Goal: Task Accomplishment & Management: Manage account settings

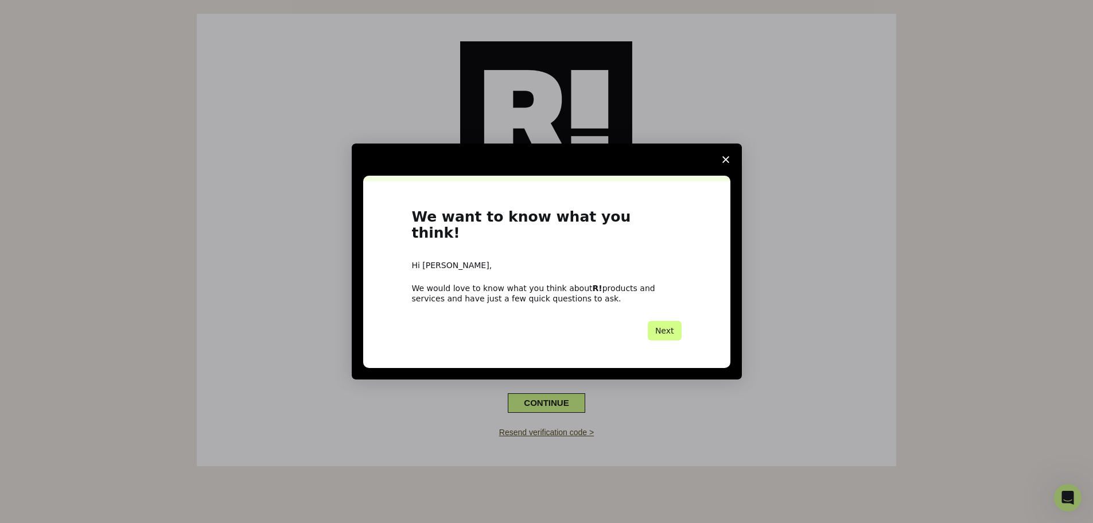
click at [719, 166] on span "Close survey" at bounding box center [726, 159] width 32 height 32
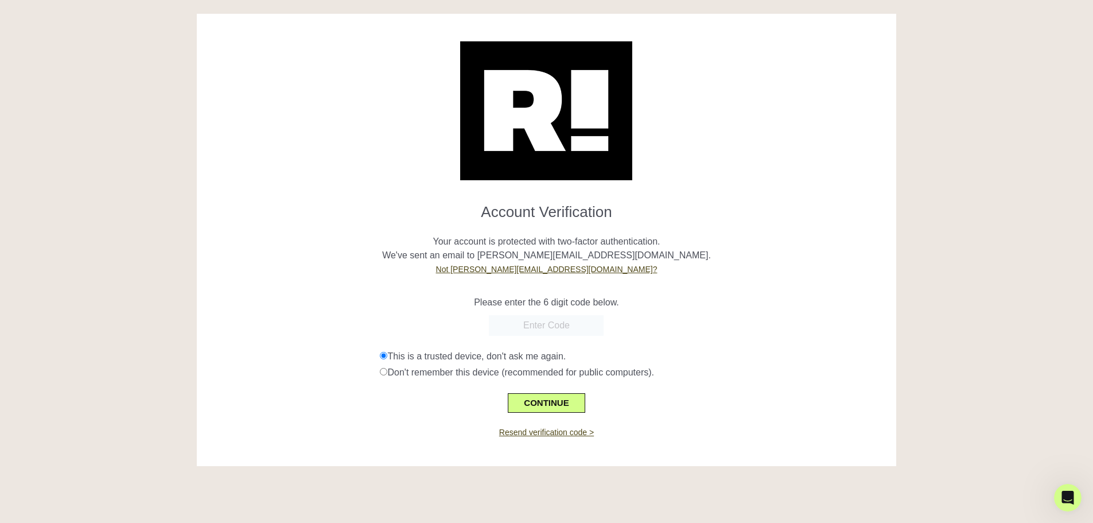
click at [548, 326] on input "text" at bounding box center [546, 325] width 115 height 21
type input "062727"
click at [527, 395] on button "CONTINUE" at bounding box center [546, 403] width 77 height 20
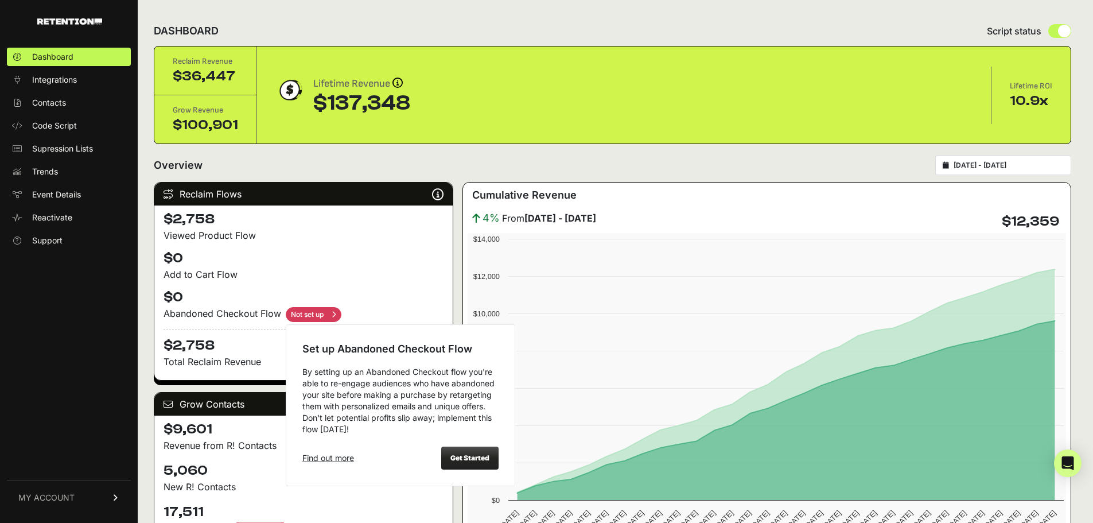
click at [340, 310] on input "checkbox" at bounding box center [314, 314] width 56 height 15
checkbox input "true"
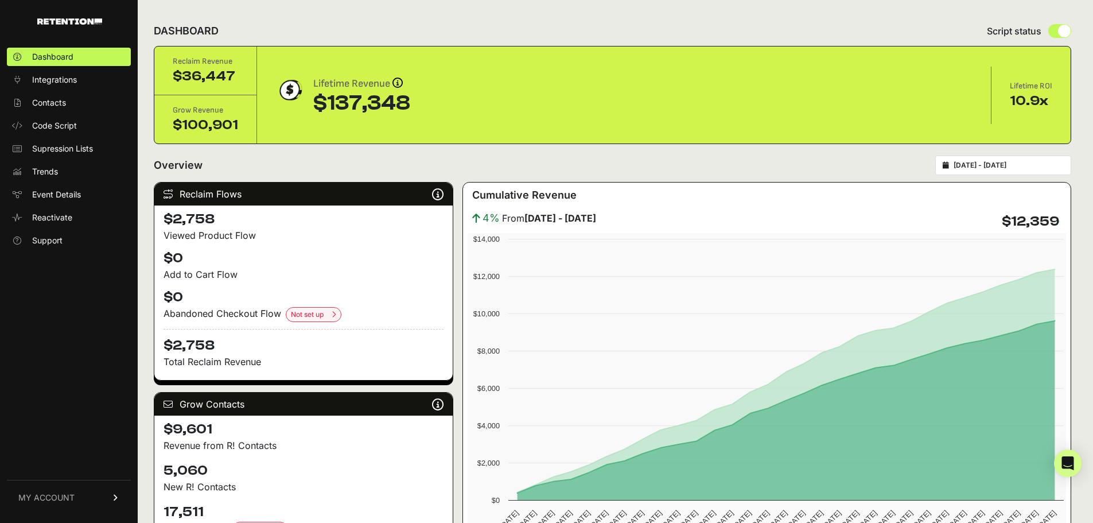
click at [368, 236] on div "Viewed Product Flow" at bounding box center [304, 235] width 280 height 14
drag, startPoint x: 527, startPoint y: 221, endPoint x: 636, endPoint y: 215, distance: 109.8
click at [636, 215] on div "4% From June 22 - July 22 $12,359" at bounding box center [767, 221] width 599 height 23
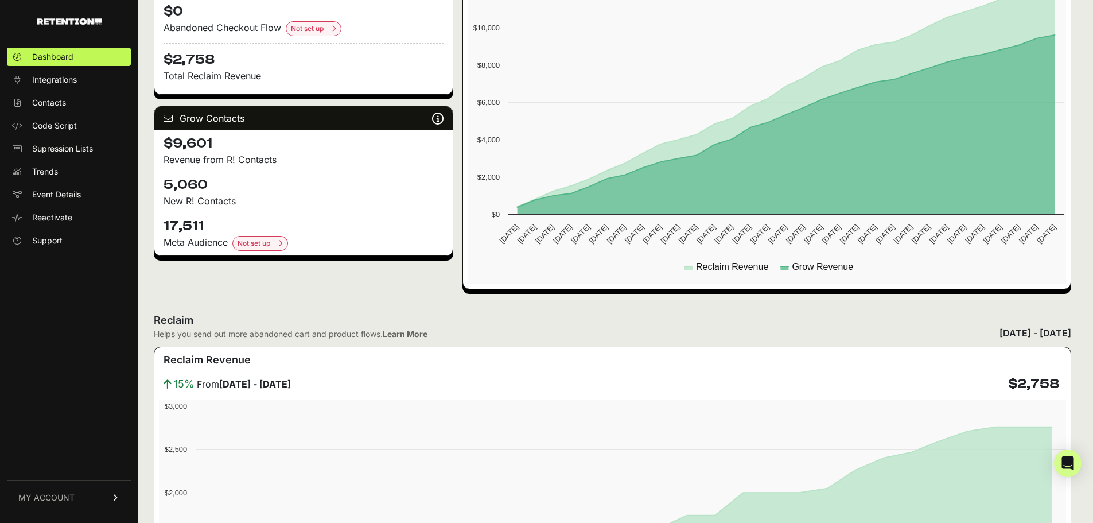
scroll to position [287, 0]
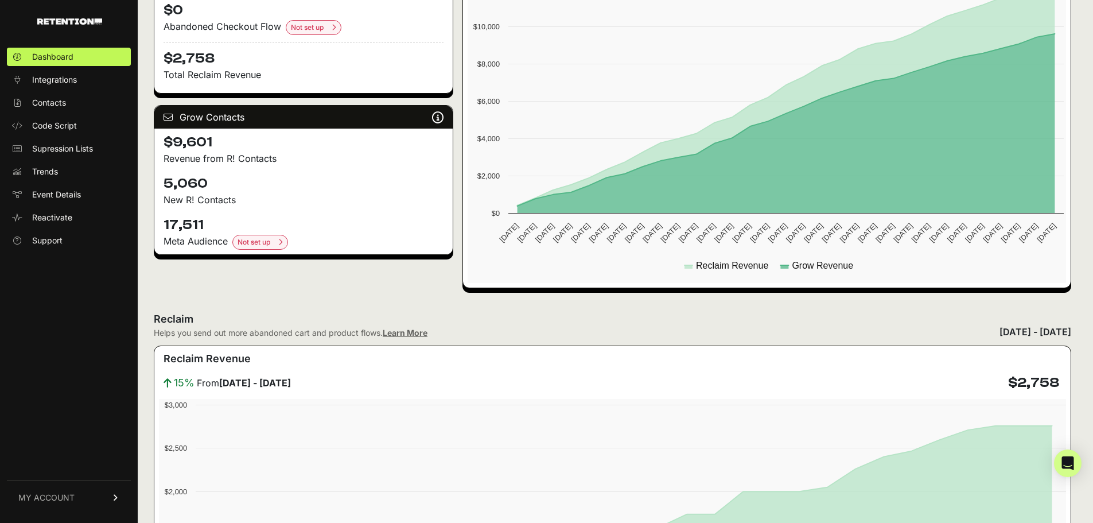
drag, startPoint x: 191, startPoint y: 239, endPoint x: 227, endPoint y: 249, distance: 37.6
click at [227, 249] on div "Meta Audience Not set up Set up Meta Audiences Elevate your meta ad game! Reten…" at bounding box center [304, 241] width 280 height 15
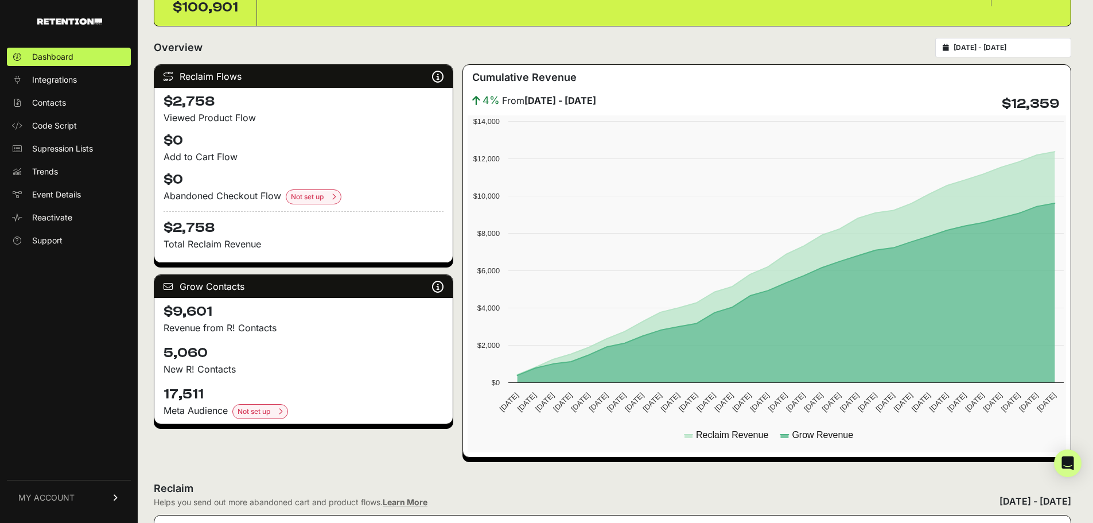
scroll to position [115, 0]
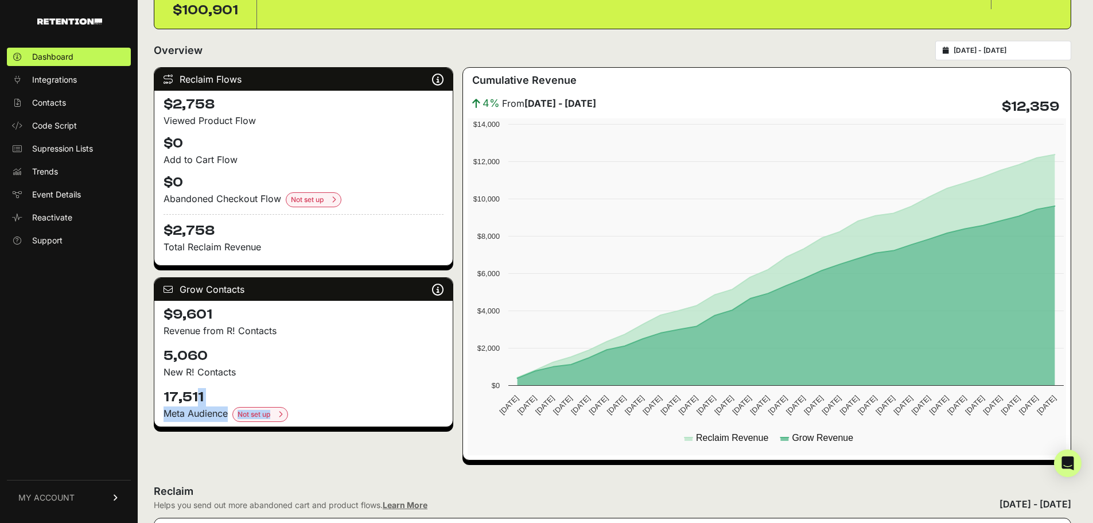
drag, startPoint x: 166, startPoint y: 399, endPoint x: 327, endPoint y: 408, distance: 161.5
click at [327, 408] on div "17,511 Meta Audience Not set up Set up Meta Audiences Elevate your meta ad game…" at bounding box center [303, 404] width 298 height 43
click at [332, 403] on h4 "17,511" at bounding box center [304, 397] width 280 height 18
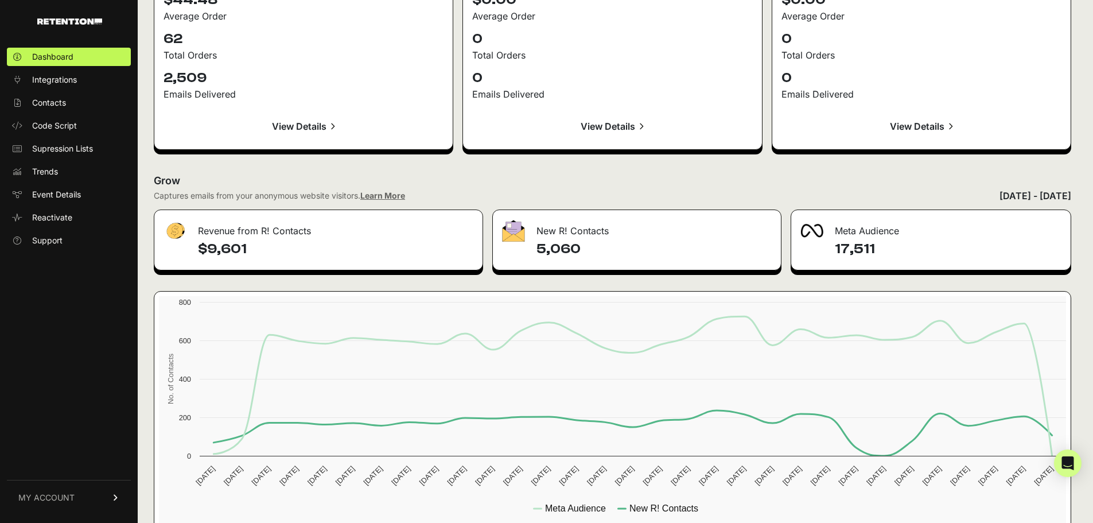
scroll to position [1263, 0]
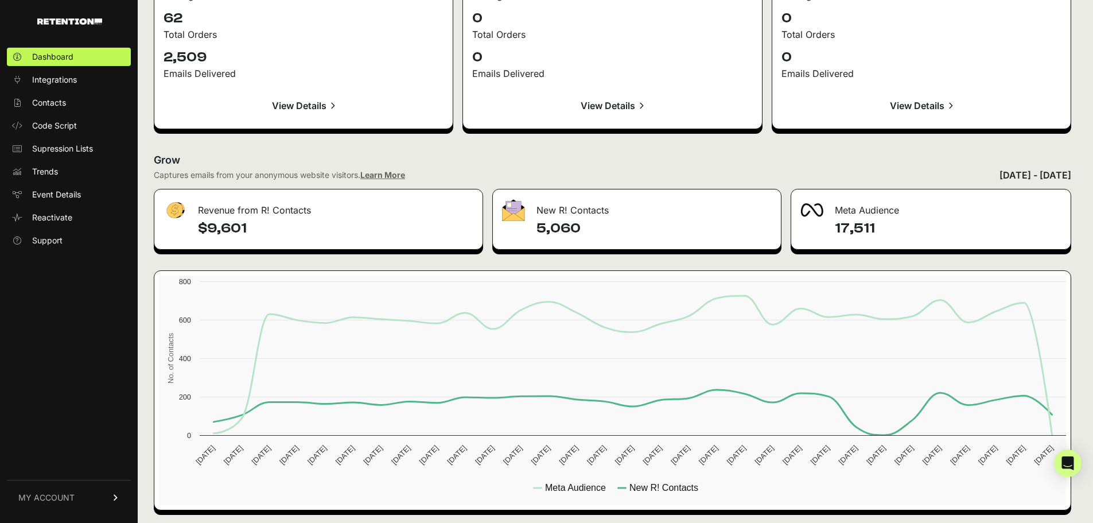
click at [89, 496] on link "MY ACCOUNT" at bounding box center [69, 497] width 124 height 35
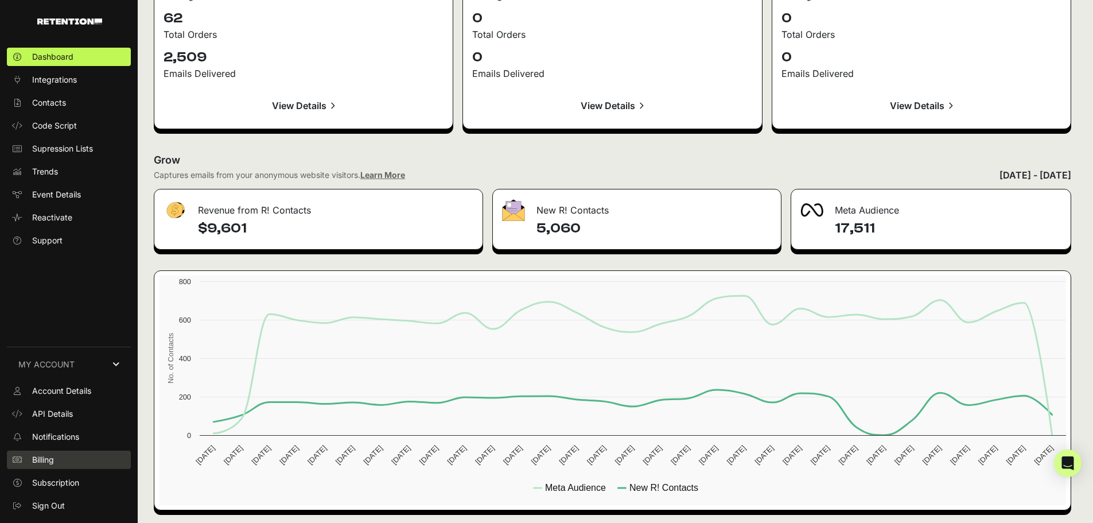
click at [69, 459] on link "Billing" at bounding box center [69, 460] width 124 height 18
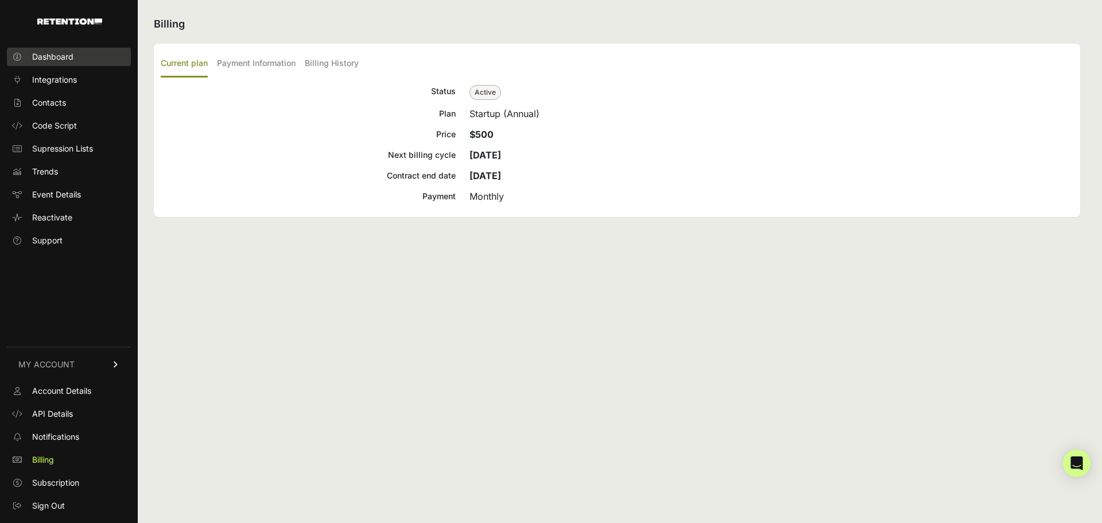
click at [58, 62] on span "Dashboard" at bounding box center [52, 56] width 41 height 11
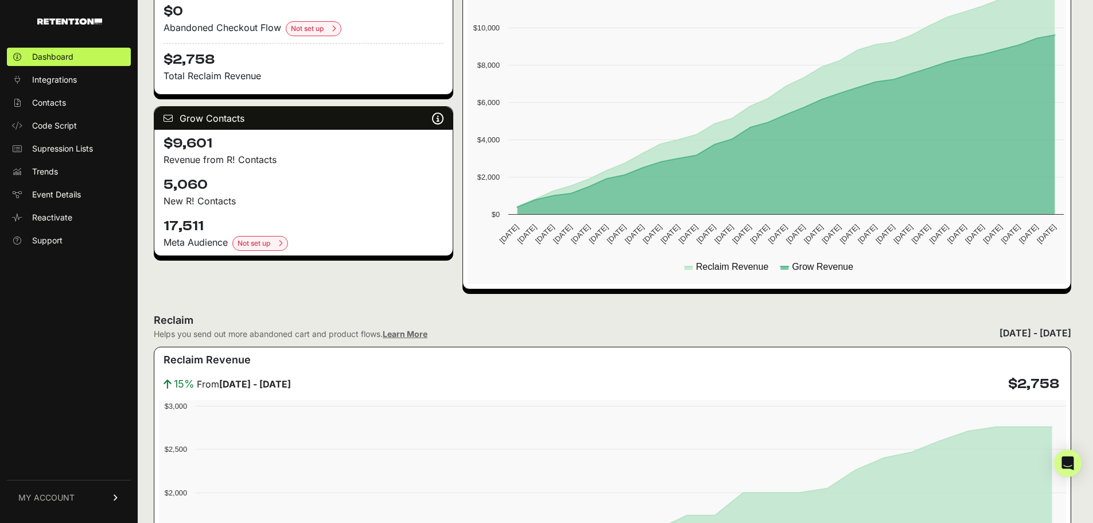
scroll to position [287, 0]
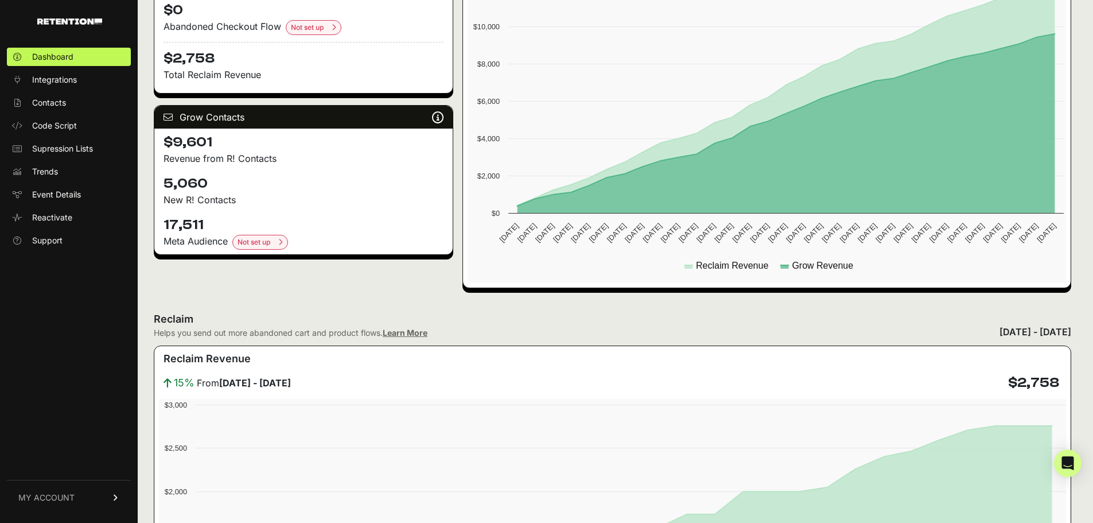
drag, startPoint x: 166, startPoint y: 182, endPoint x: 242, endPoint y: 177, distance: 75.9
click at [242, 177] on h4 "5,060" at bounding box center [304, 183] width 280 height 18
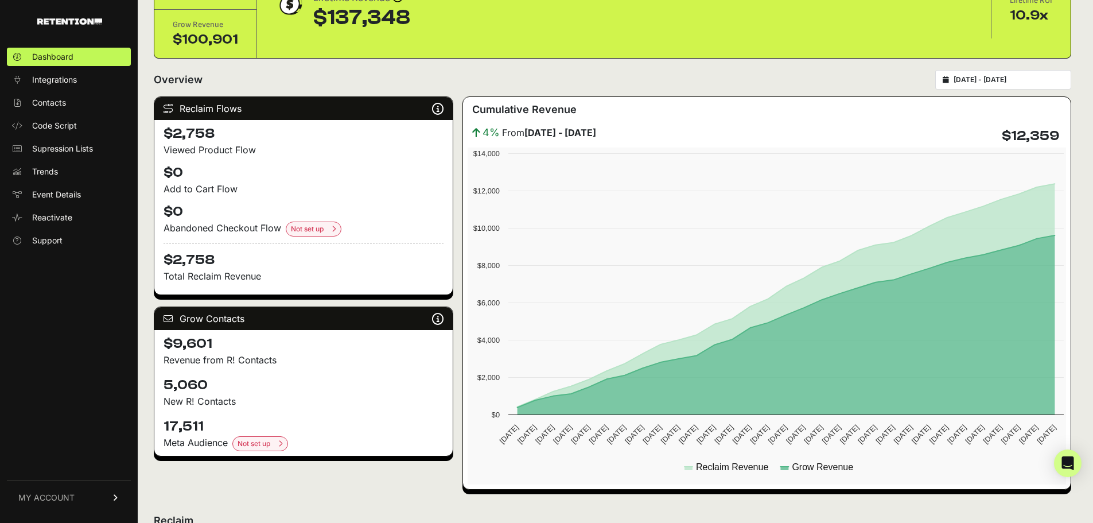
scroll to position [57, 0]
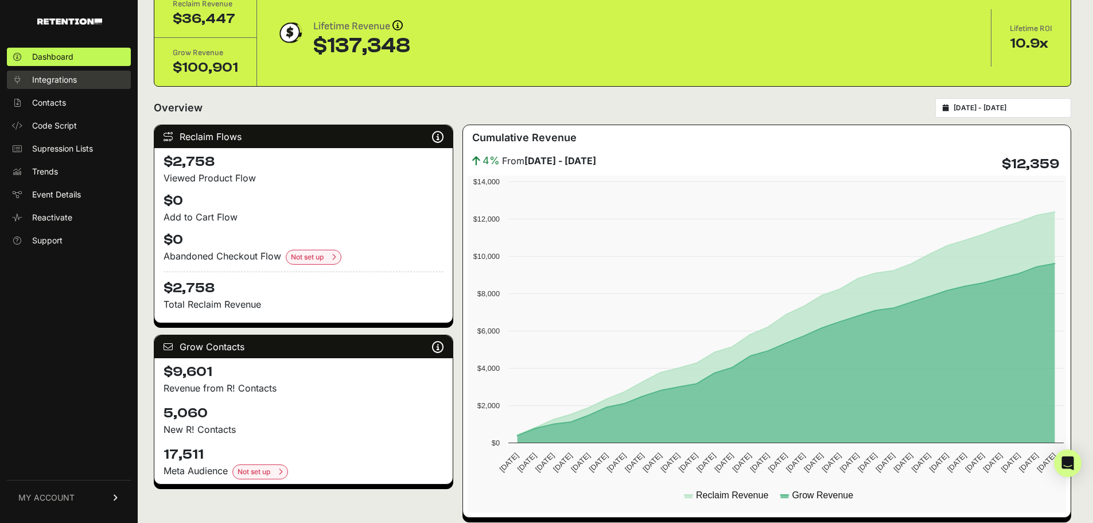
click at [112, 80] on link "Integrations" at bounding box center [69, 80] width 124 height 18
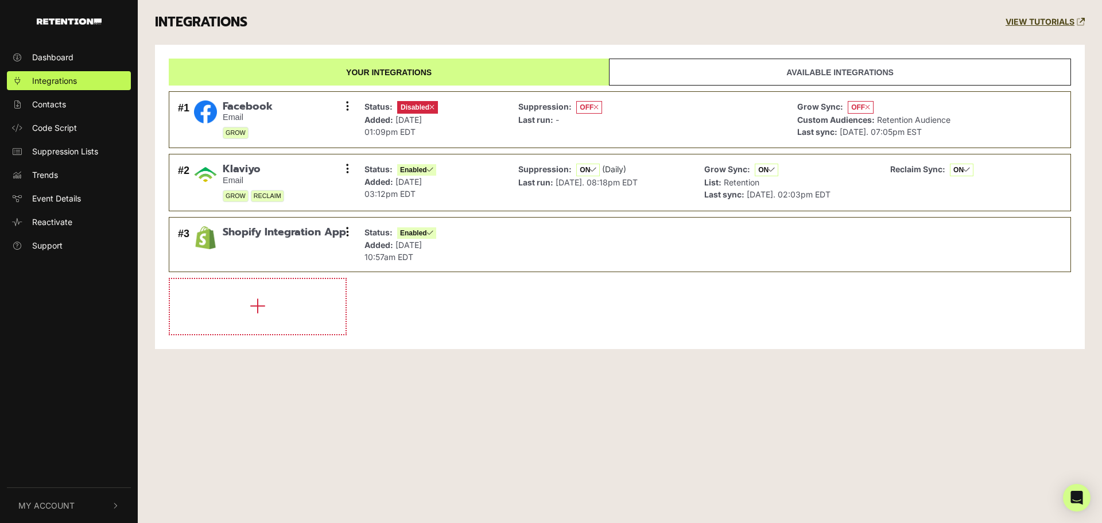
click at [106, 91] on ul "Dashboard Integrations Contacts Code Script Suppression Lists Trends Event Deta…" at bounding box center [69, 151] width 138 height 207
click at [102, 101] on link "Contacts" at bounding box center [69, 104] width 124 height 19
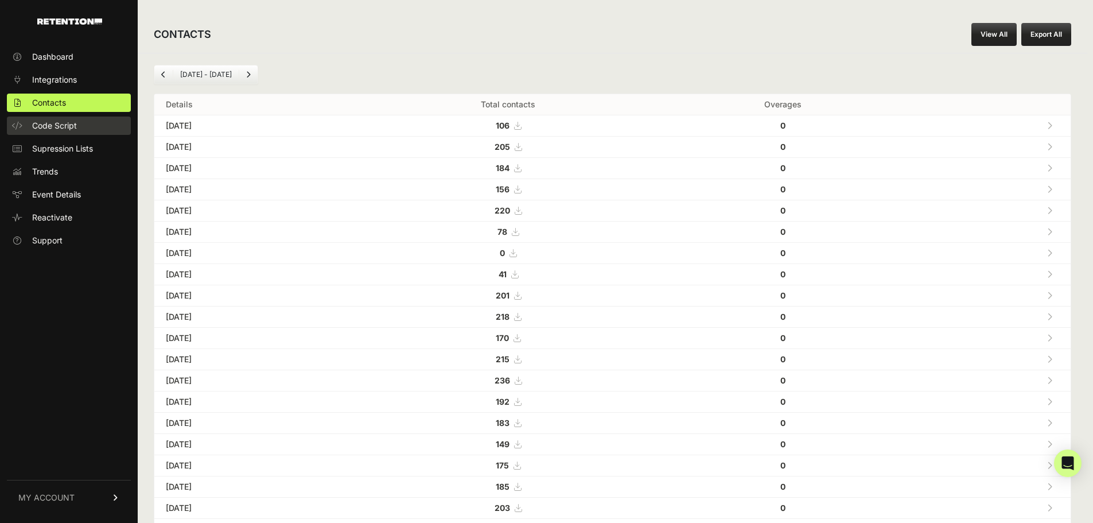
click at [95, 122] on link "Code Script" at bounding box center [69, 126] width 124 height 18
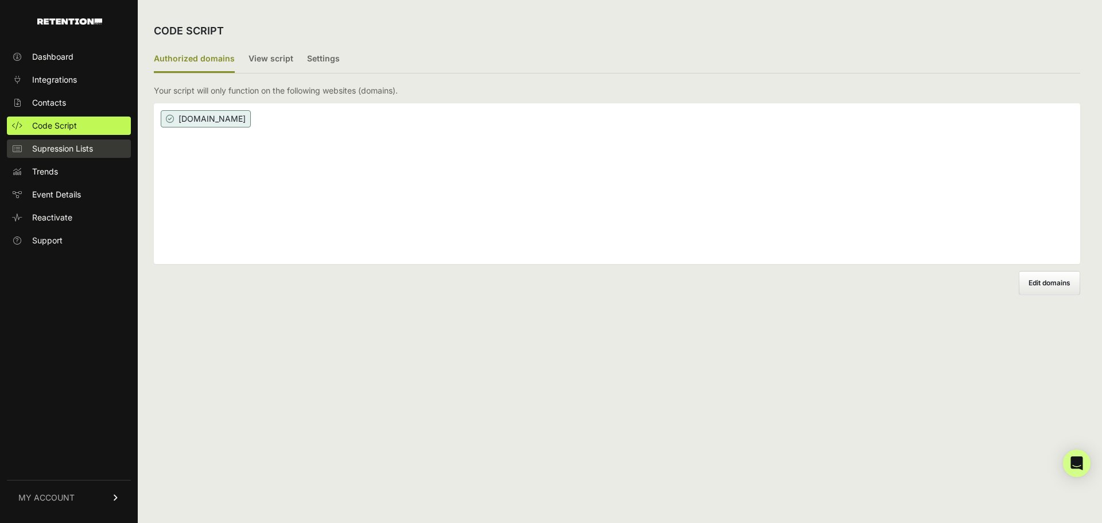
click at [84, 144] on span "Supression Lists" at bounding box center [62, 148] width 61 height 11
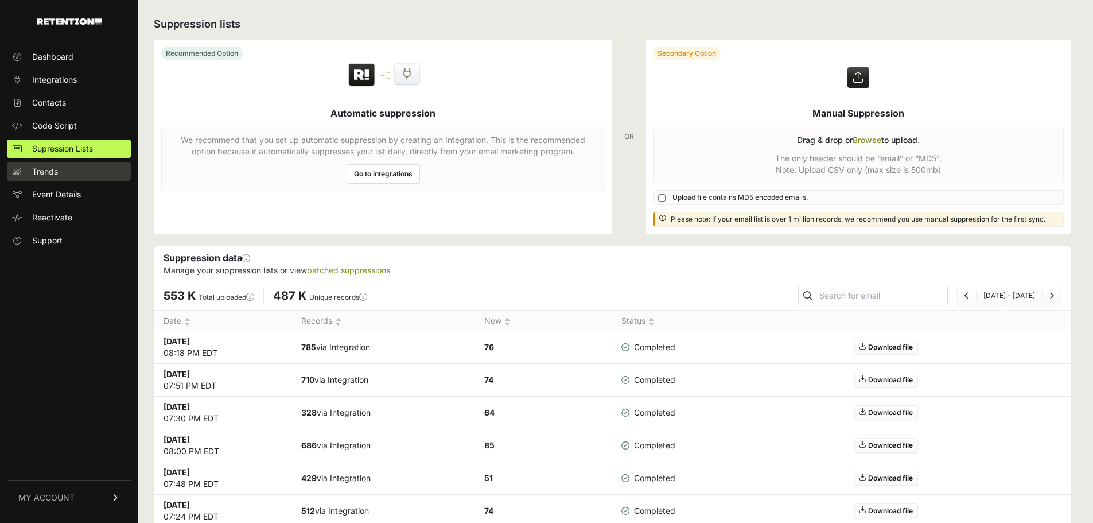
click at [71, 169] on link "Trends" at bounding box center [69, 171] width 124 height 18
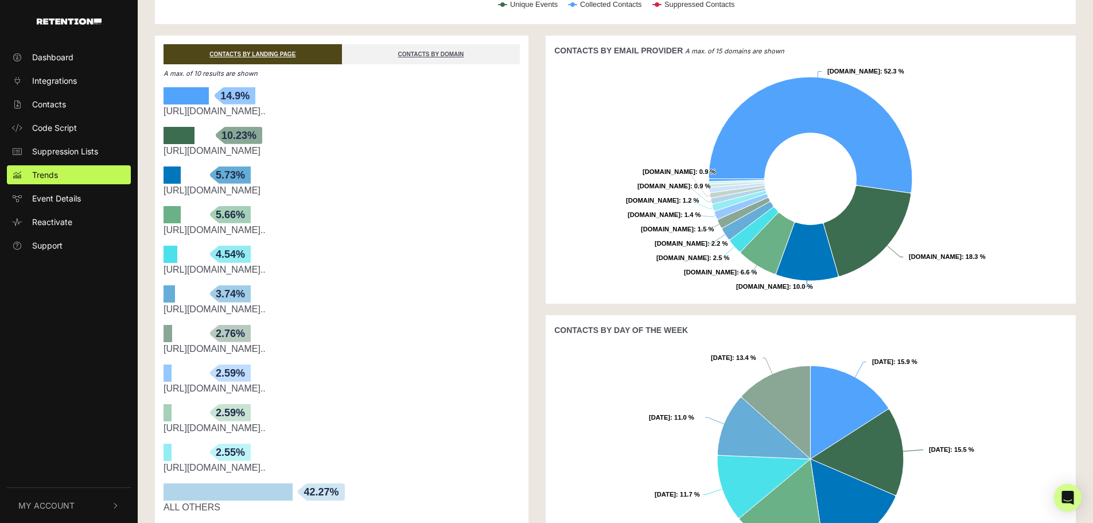
scroll to position [230, 0]
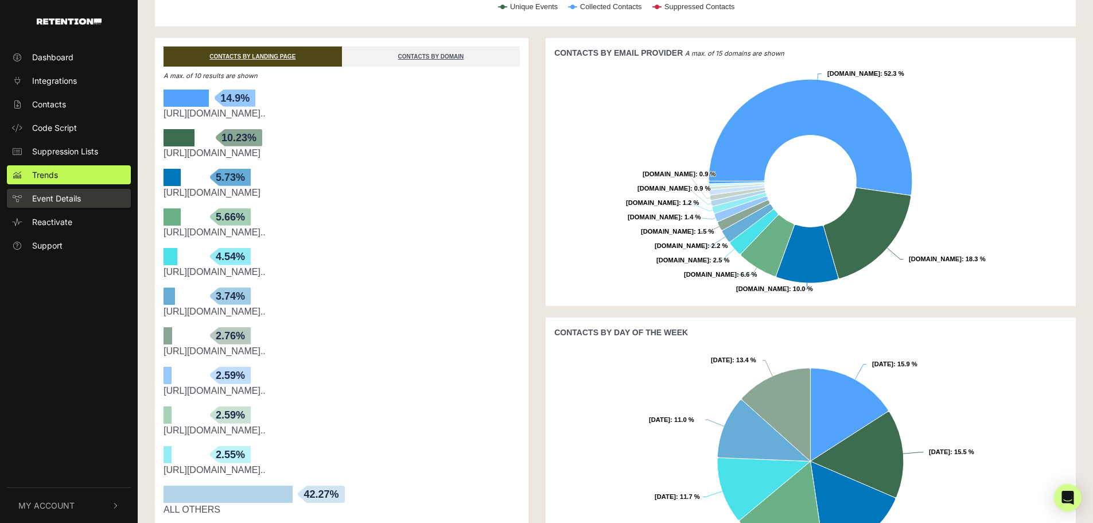
click at [93, 196] on link "Event Details" at bounding box center [69, 198] width 124 height 19
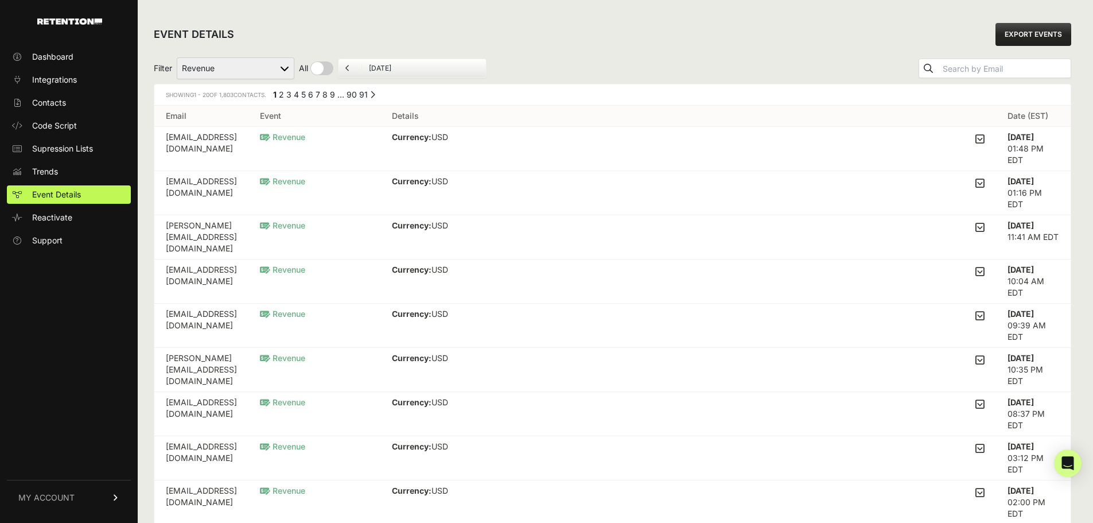
click at [110, 490] on link "MY ACCOUNT" at bounding box center [69, 497] width 124 height 35
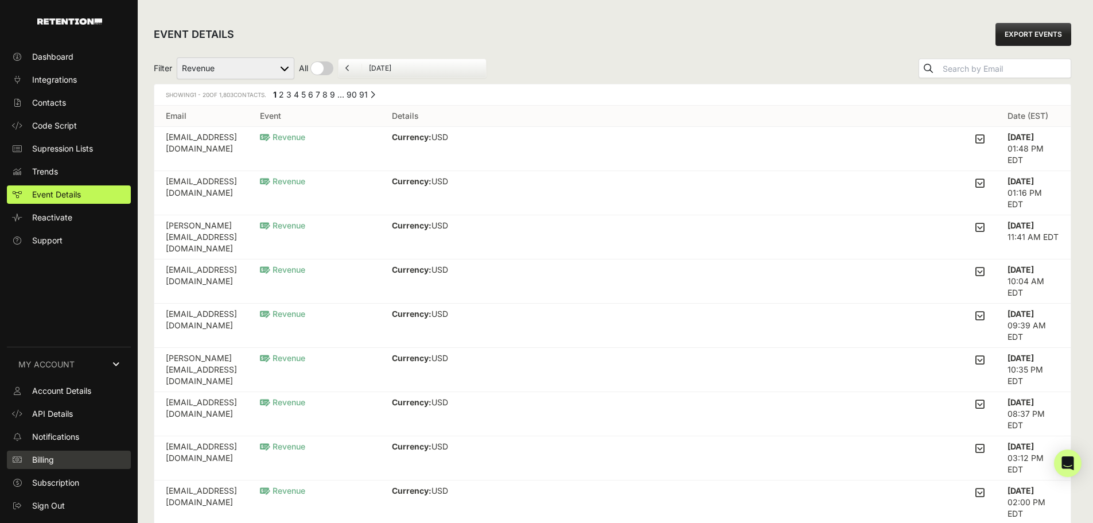
click at [62, 455] on link "Billing" at bounding box center [69, 460] width 124 height 18
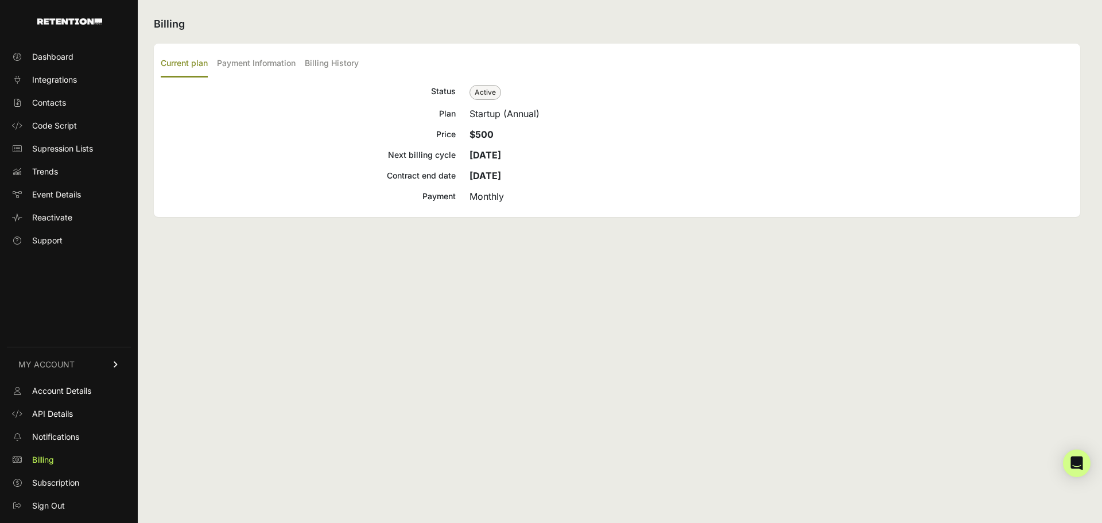
click at [480, 113] on div "Startup (Annual)" at bounding box center [771, 114] width 604 height 14
click at [60, 485] on span "Subscription" at bounding box center [55, 482] width 47 height 11
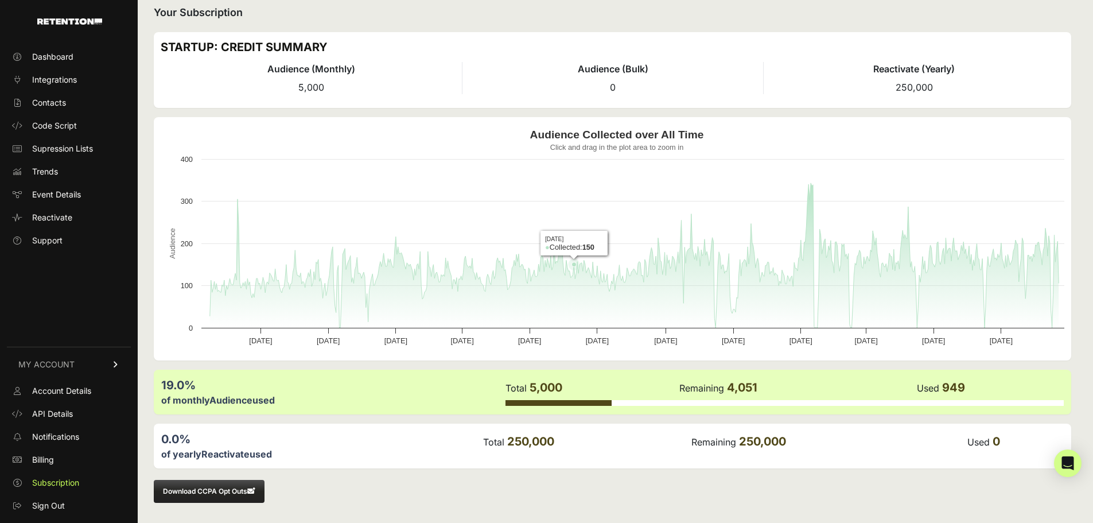
scroll to position [12, 0]
drag, startPoint x: 335, startPoint y: 86, endPoint x: 300, endPoint y: 87, distance: 35.1
click at [300, 87] on li "Audience (Monthly) 5,000" at bounding box center [311, 77] width 301 height 32
click at [300, 87] on span "5,000" at bounding box center [311, 86] width 26 height 11
click at [64, 102] on span "Contacts" at bounding box center [49, 102] width 34 height 11
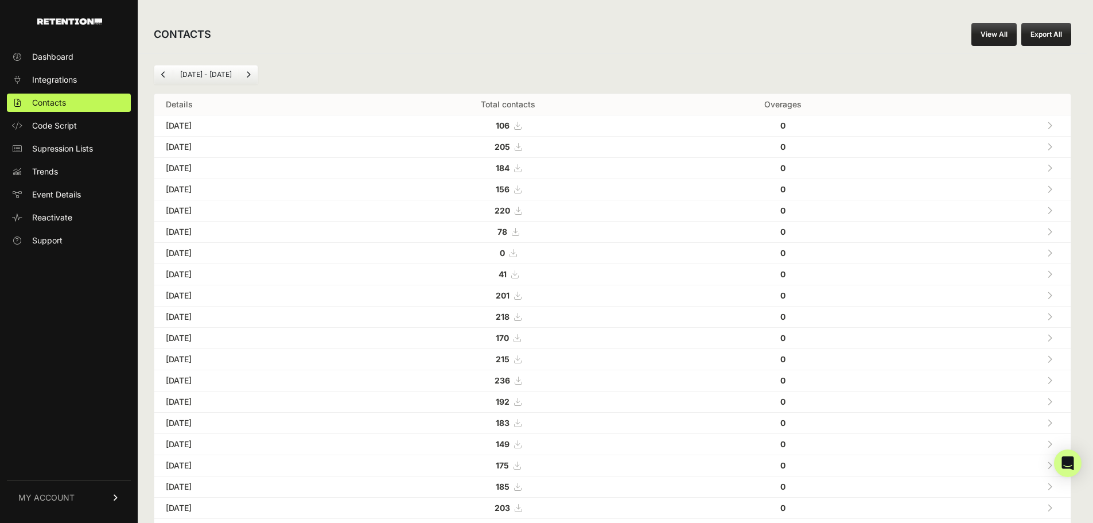
click at [521, 123] on icon at bounding box center [517, 126] width 7 height 8
